Goal: Task Accomplishment & Management: Manage account settings

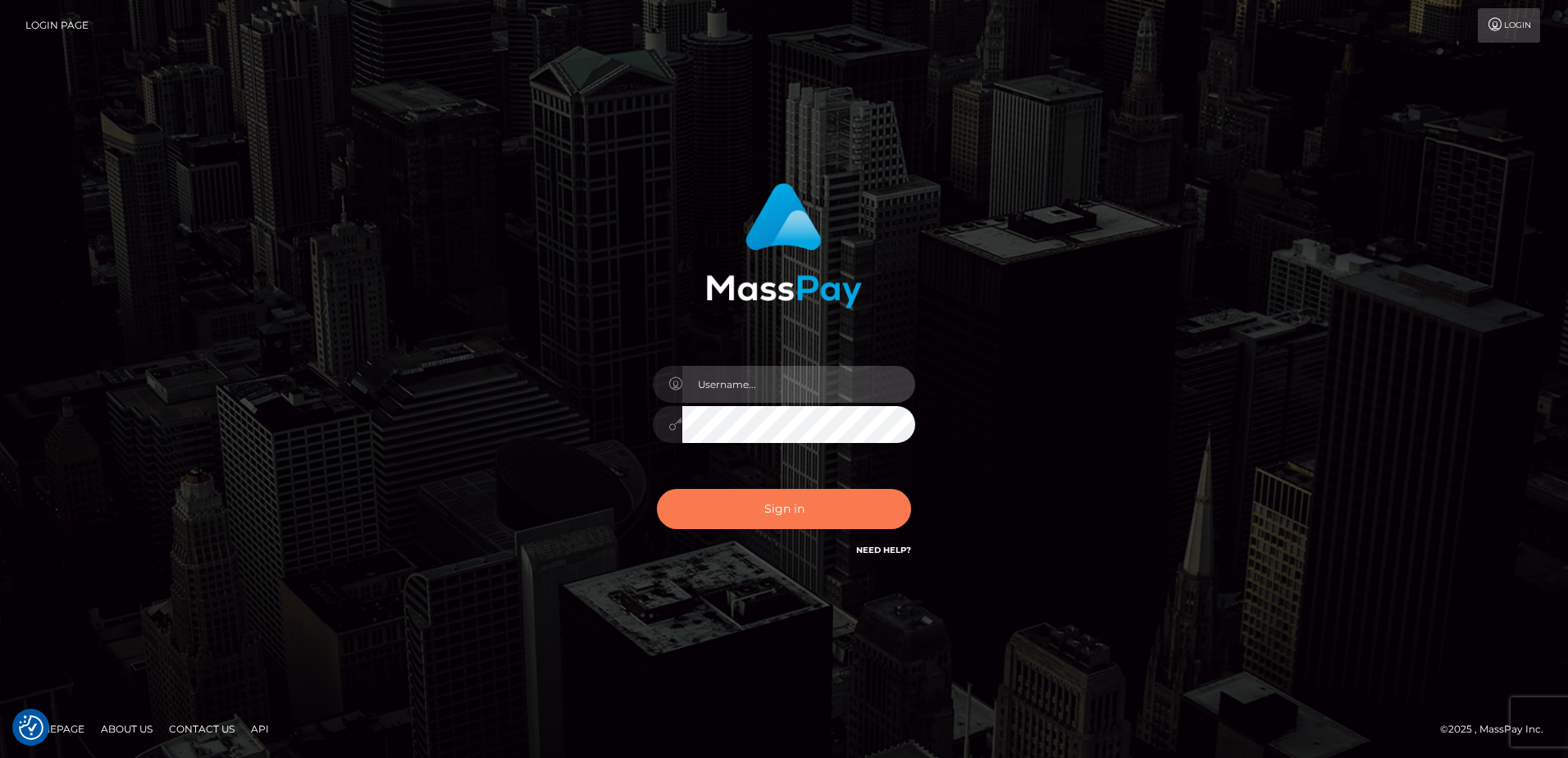
type input "hengland"
click at [865, 493] on button "Sign in" at bounding box center [784, 509] width 254 height 40
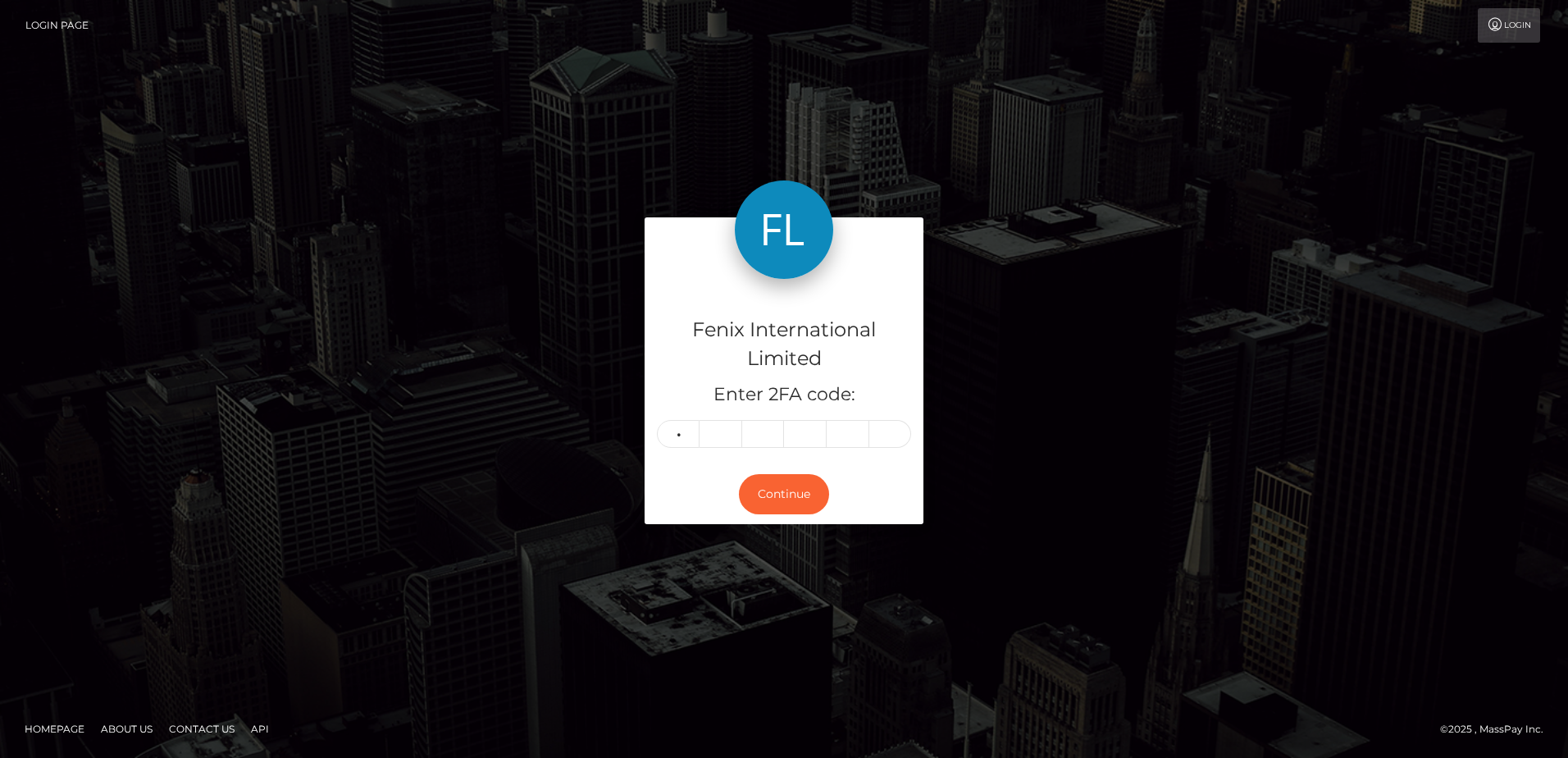
type input "3"
type input "8"
type input "0"
type input "8"
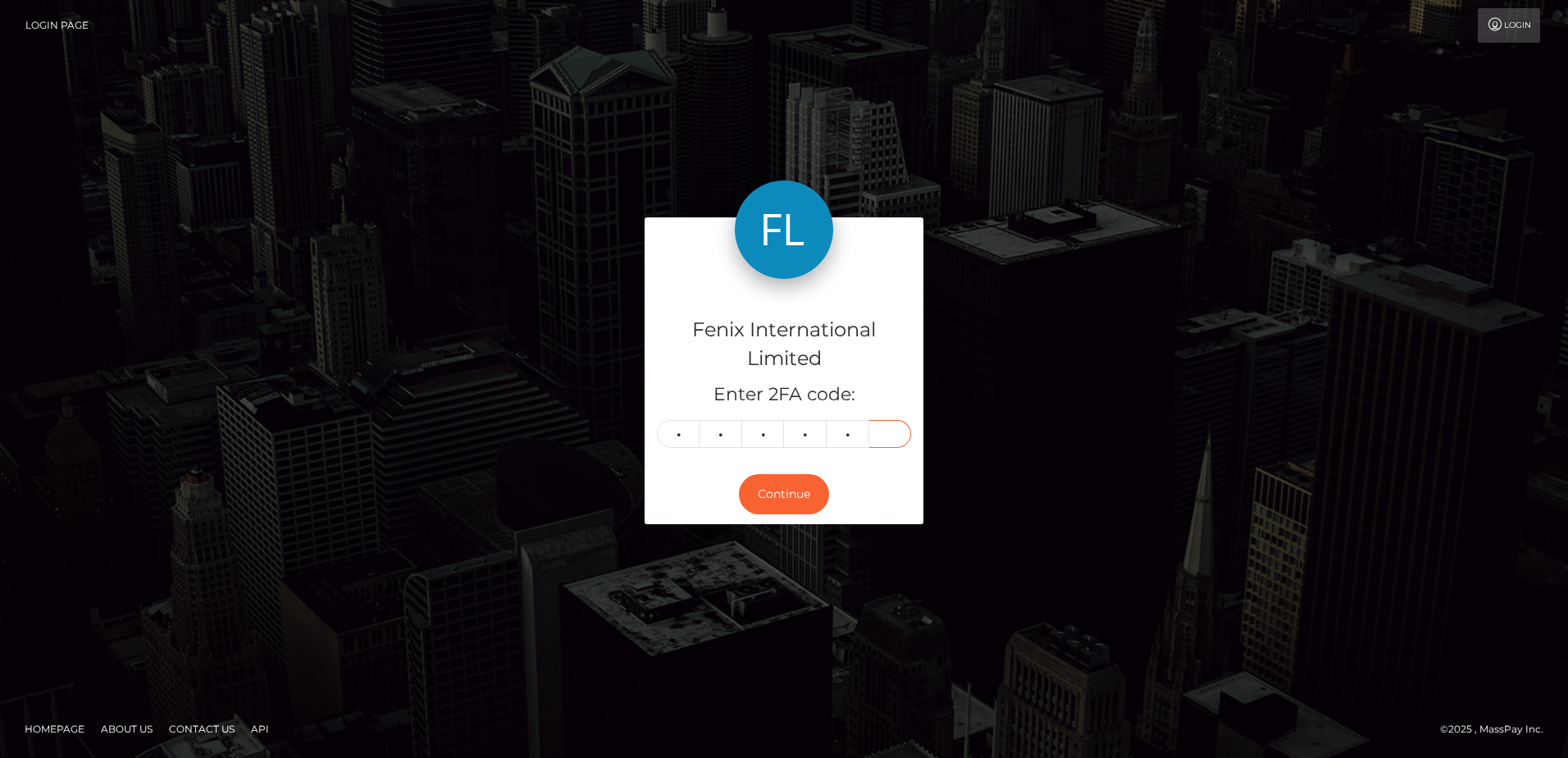
type input "8"
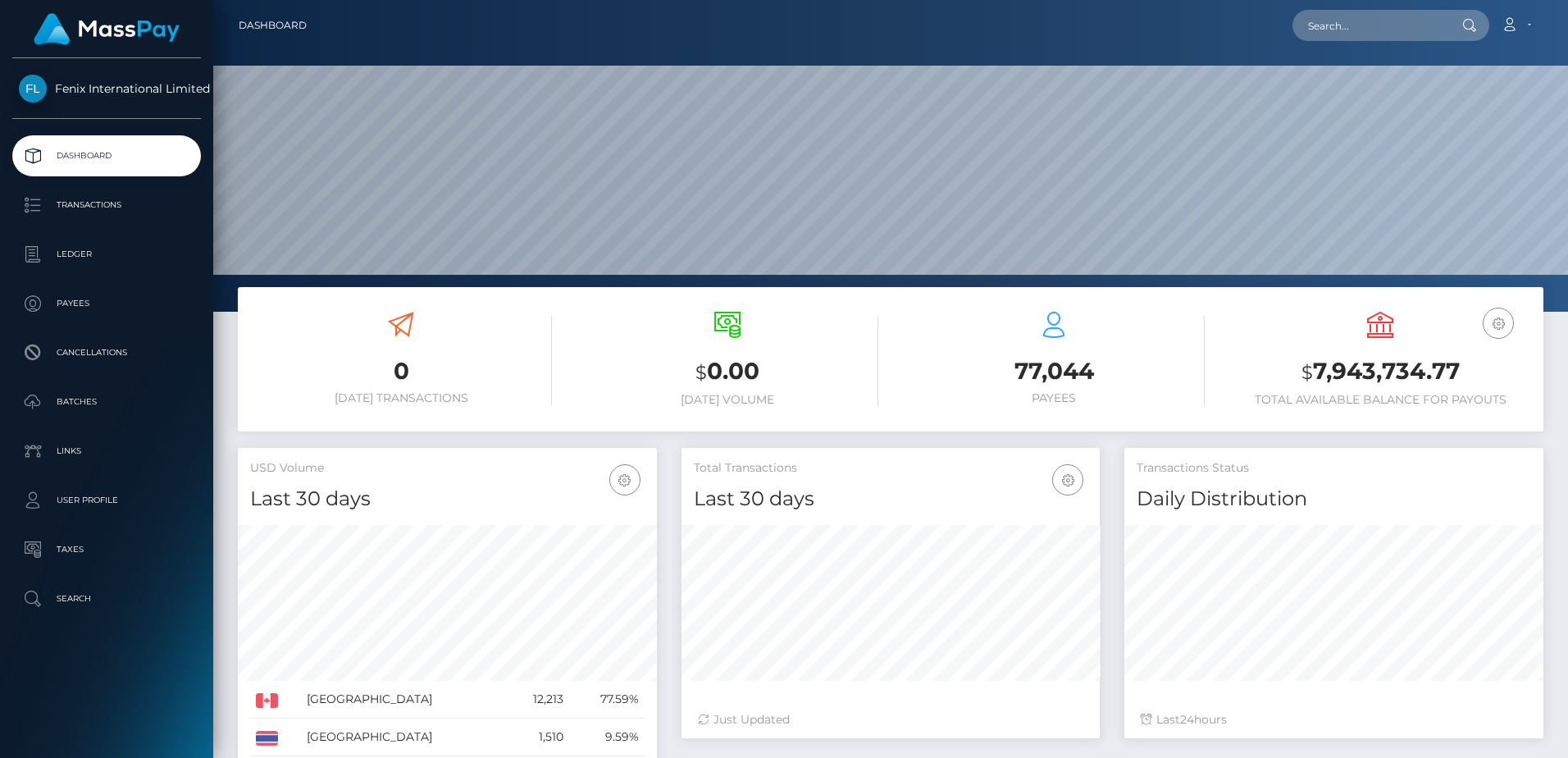
scroll to position [291, 418]
click at [154, 405] on p "Batches" at bounding box center [107, 401] width 175 height 25
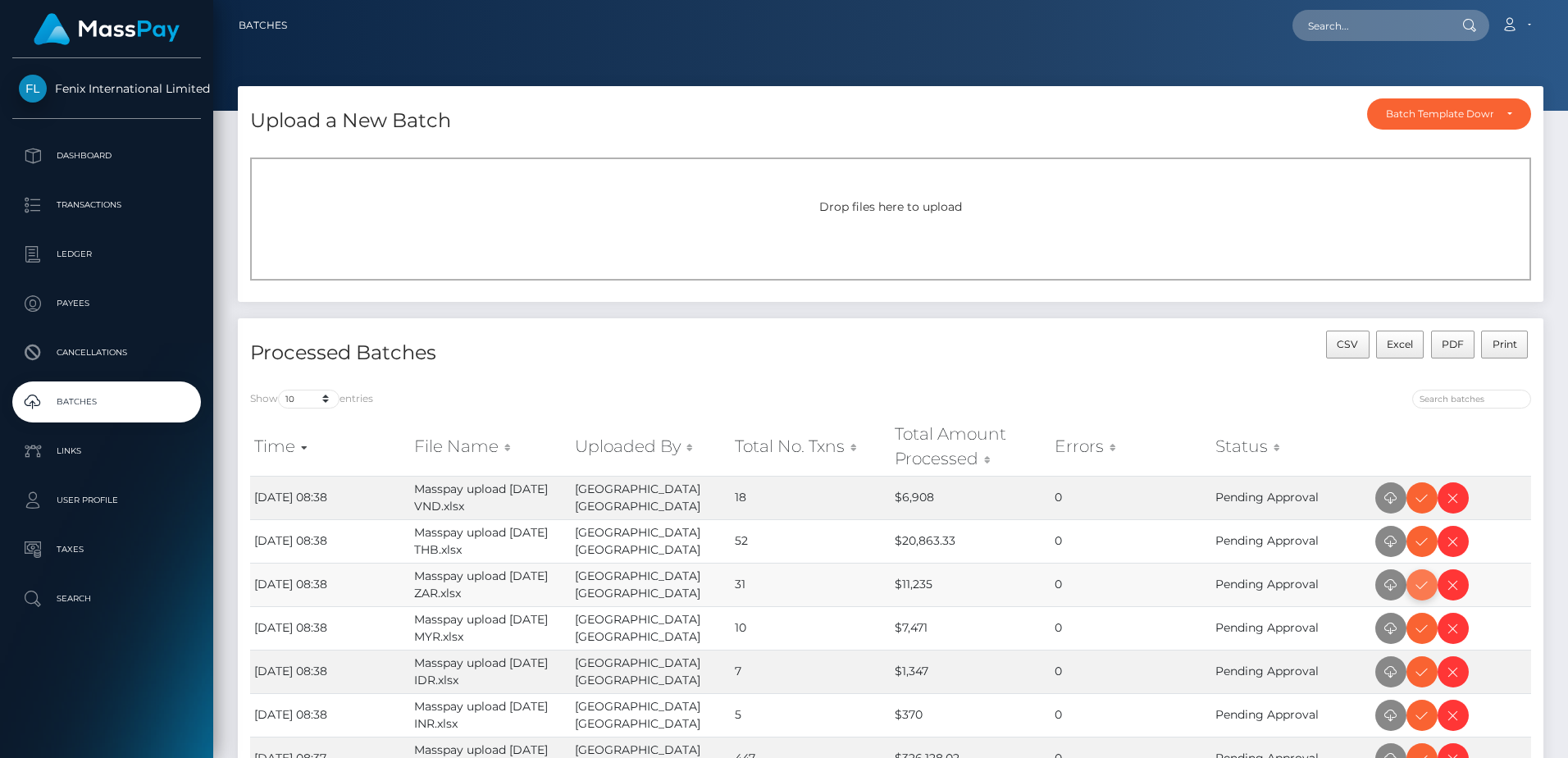
click at [1425, 589] on icon at bounding box center [1422, 585] width 20 height 21
click at [1419, 497] on icon at bounding box center [1422, 498] width 20 height 21
click at [1417, 541] on icon at bounding box center [1422, 542] width 20 height 21
click at [1421, 637] on icon at bounding box center [1422, 629] width 20 height 21
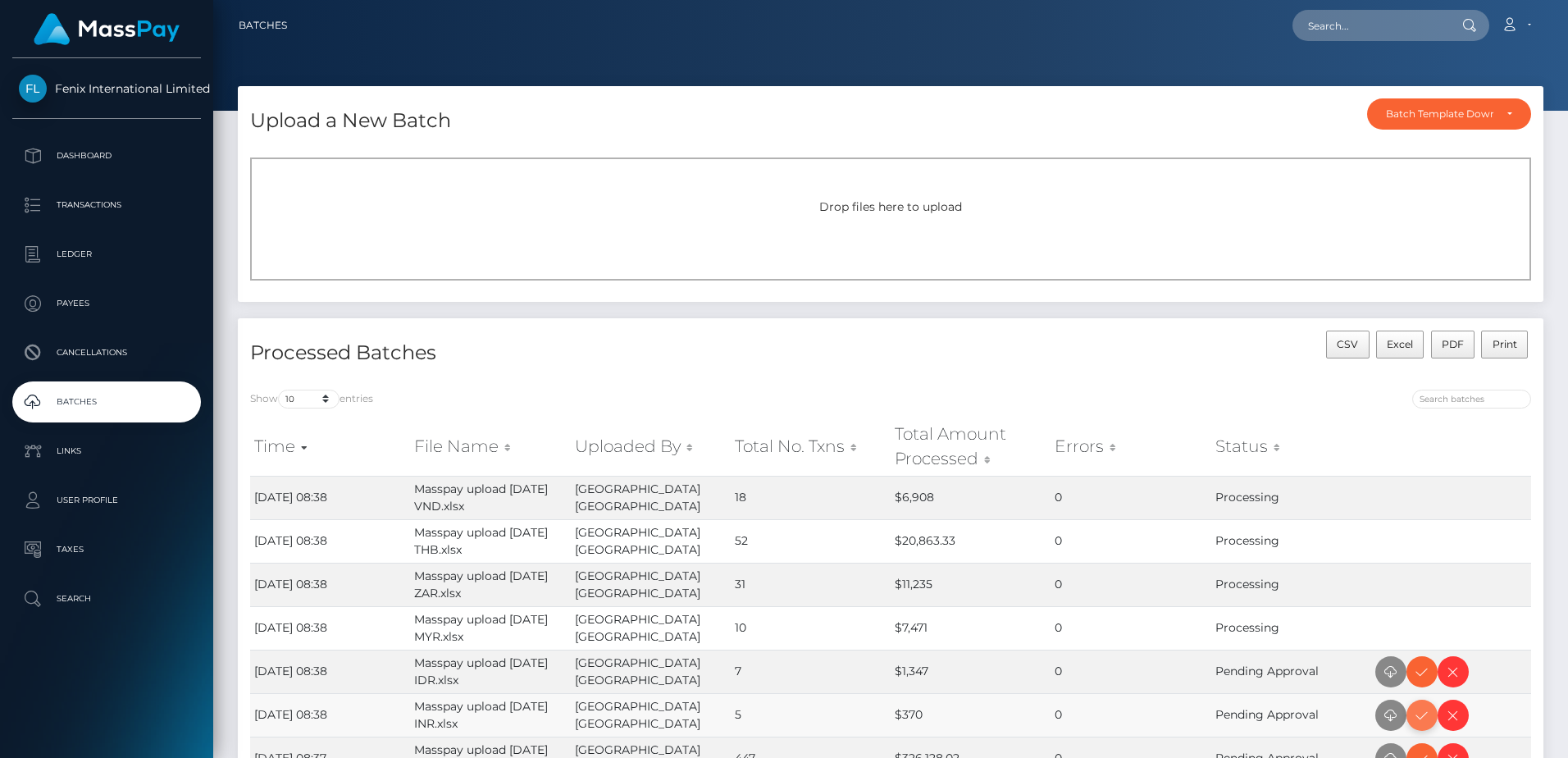
click at [1418, 719] on icon at bounding box center [1422, 716] width 20 height 21
drag, startPoint x: 1425, startPoint y: 681, endPoint x: 1518, endPoint y: 634, distance: 104.2
click at [1425, 681] on icon at bounding box center [1422, 672] width 20 height 21
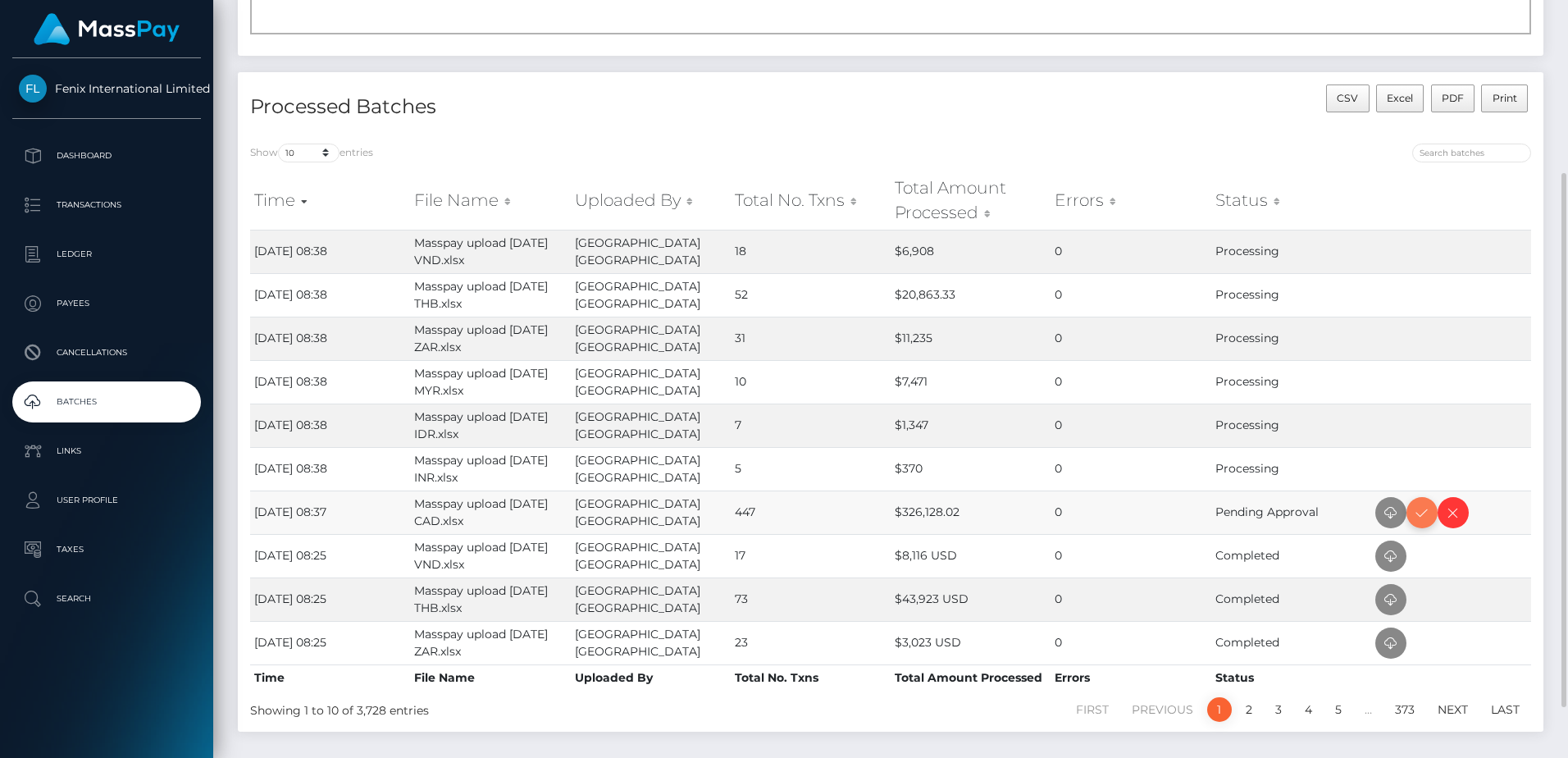
drag, startPoint x: 1425, startPoint y: 517, endPoint x: 1474, endPoint y: 501, distance: 51.5
click at [1425, 517] on icon at bounding box center [1422, 513] width 20 height 21
